Goal: Find specific fact: Find specific page/section

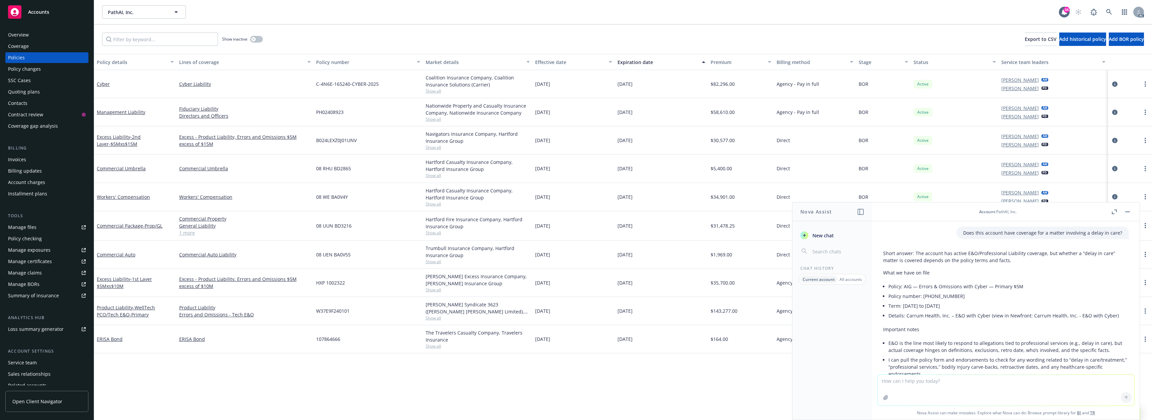
scroll to position [439, 0]
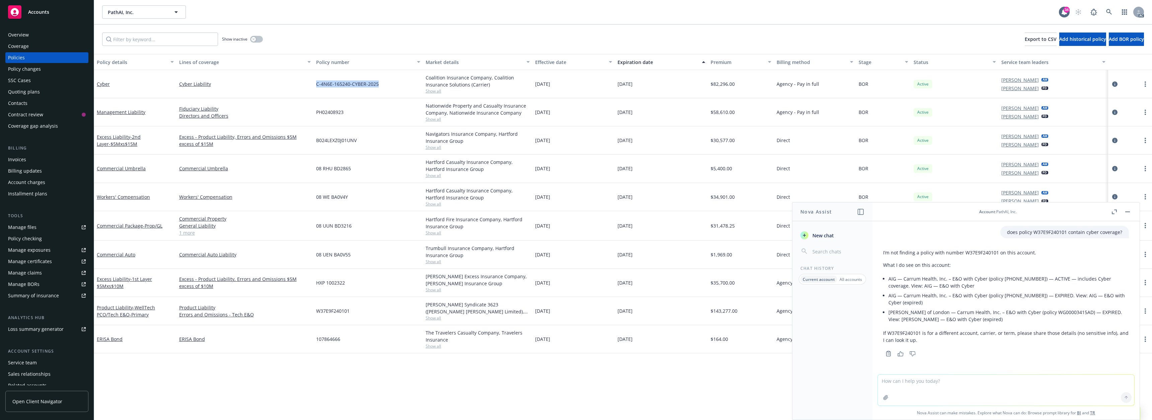
drag, startPoint x: 317, startPoint y: 85, endPoint x: 383, endPoint y: 86, distance: 66.3
click at [383, 86] on div "C-4N6E-165240-CYBER-2025" at bounding box center [367, 84] width 109 height 28
copy span "C-4N6E-165240-CYBER-2025"
